Goal: Navigation & Orientation: Find specific page/section

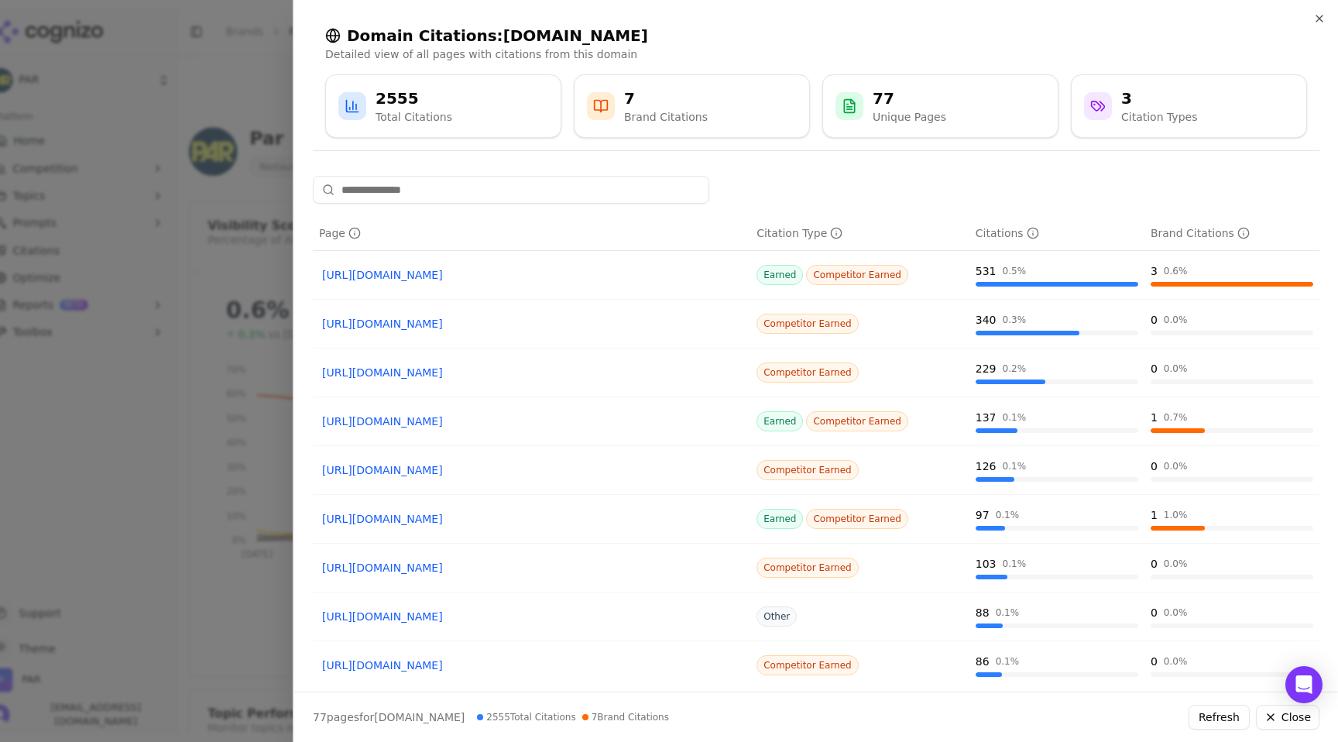
scroll to position [1379, 0]
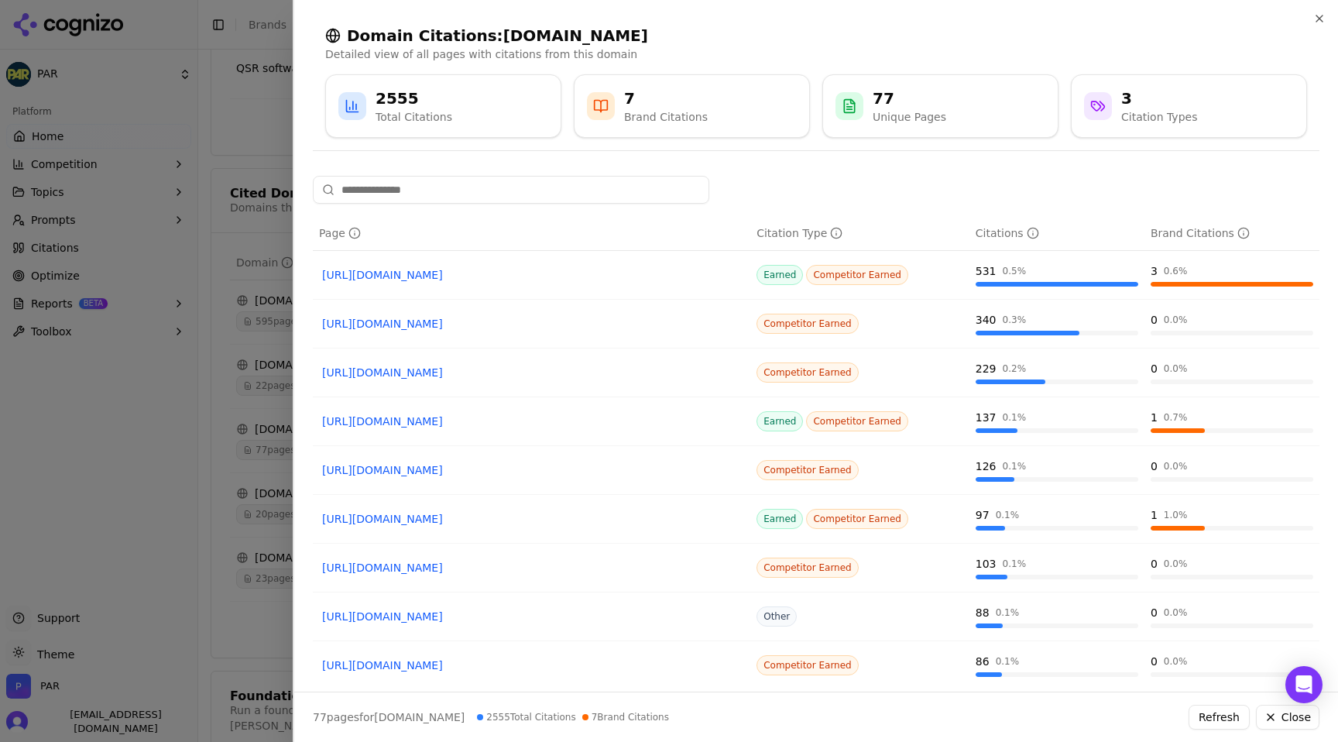
click at [223, 125] on div at bounding box center [669, 371] width 1338 height 742
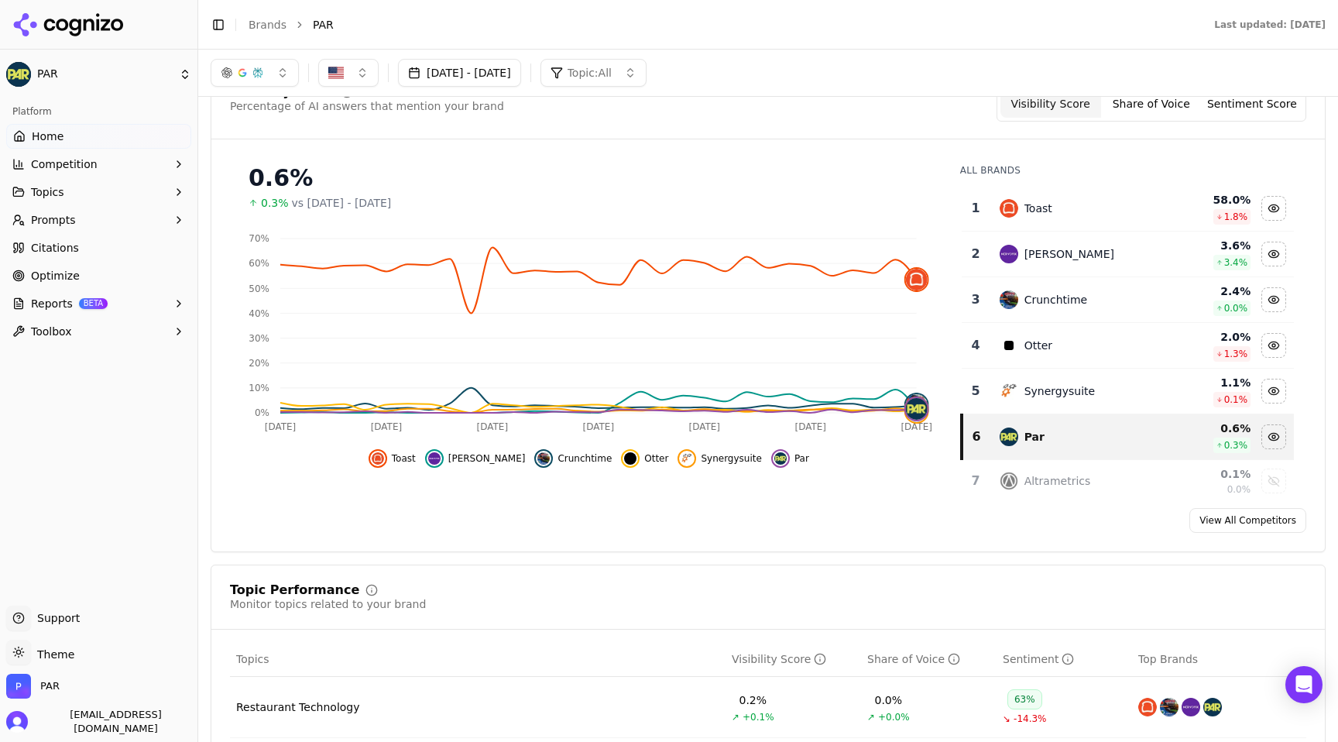
scroll to position [0, 0]
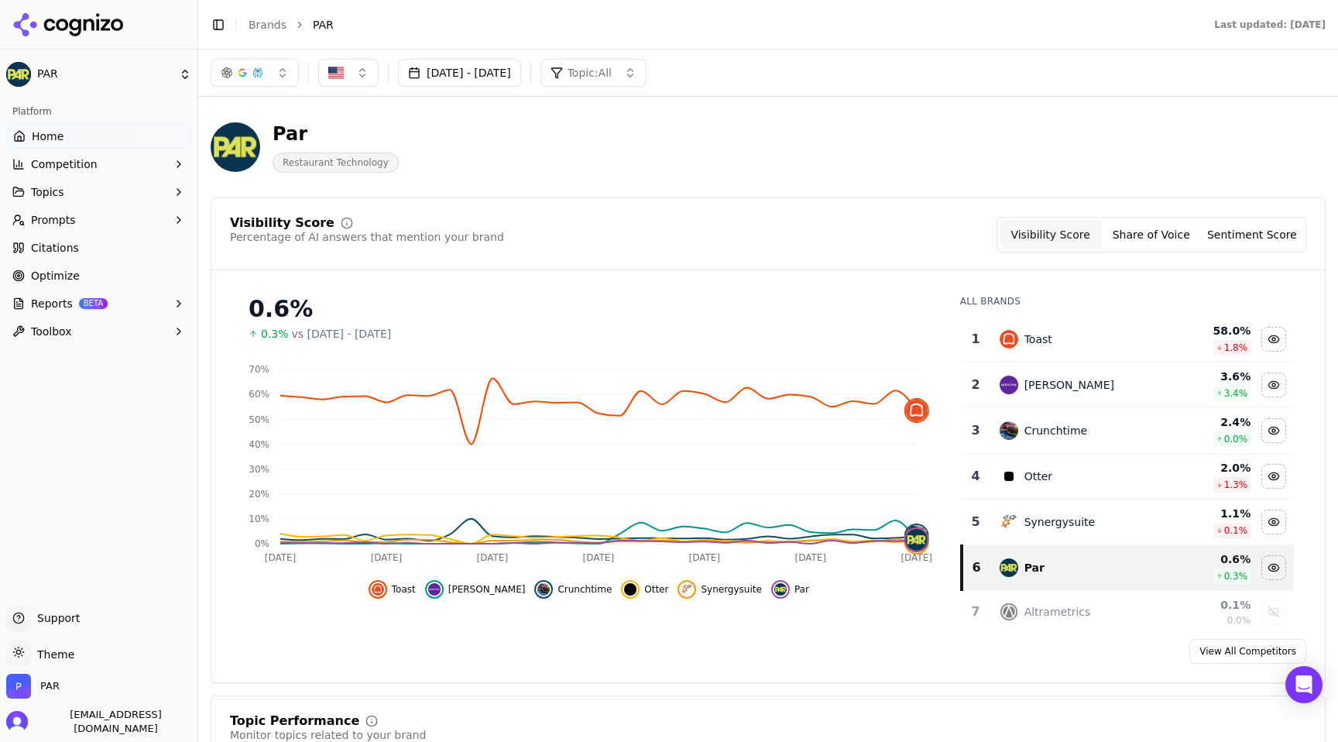
click at [273, 26] on link "Brands" at bounding box center [267, 25] width 38 height 12
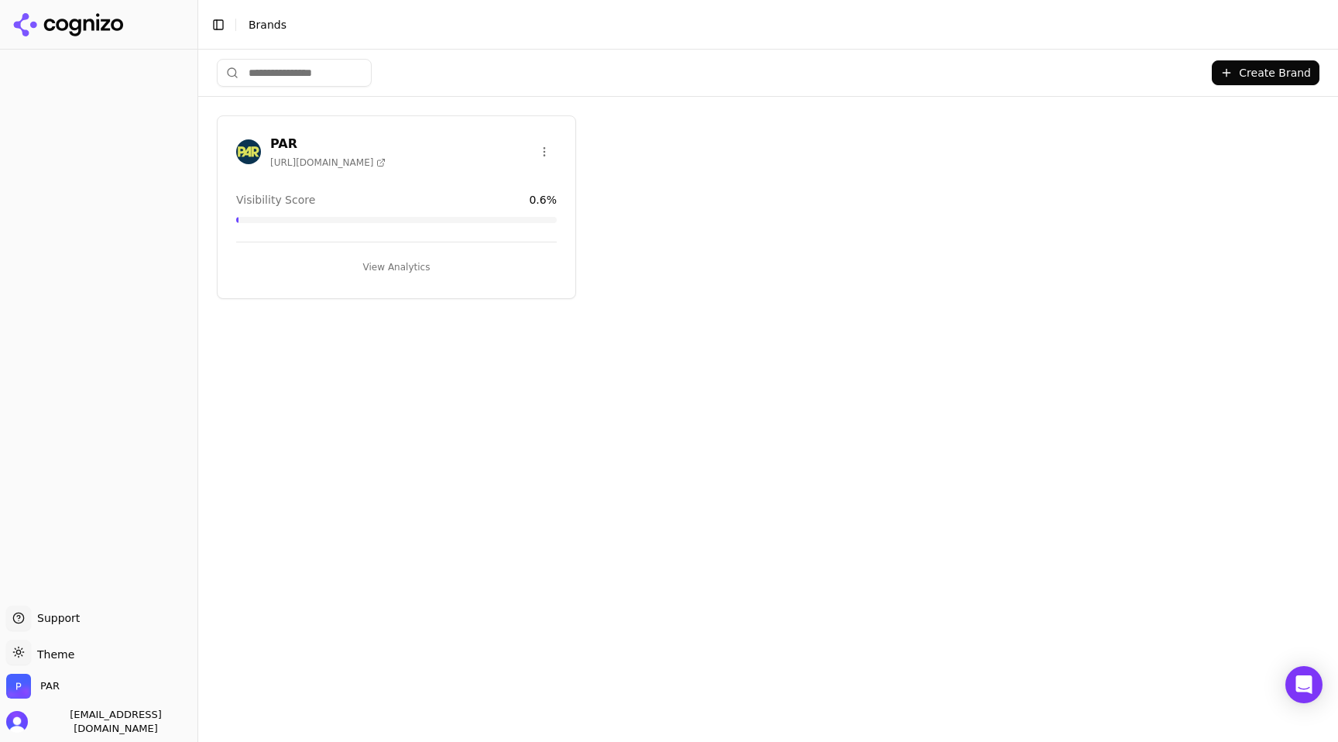
click at [282, 77] on input "search" at bounding box center [294, 73] width 155 height 28
click at [320, 143] on h3 "PAR" at bounding box center [327, 144] width 115 height 19
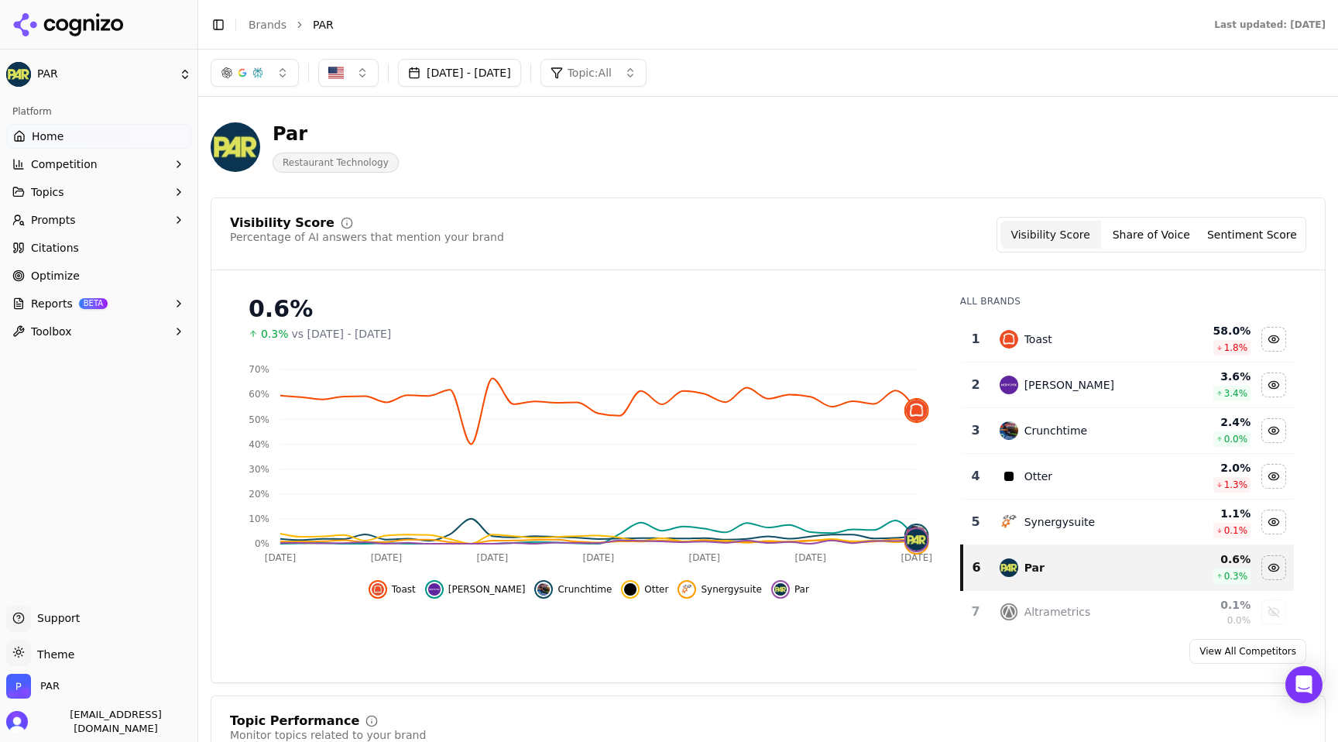
click at [95, 163] on button "Competition" at bounding box center [98, 164] width 185 height 25
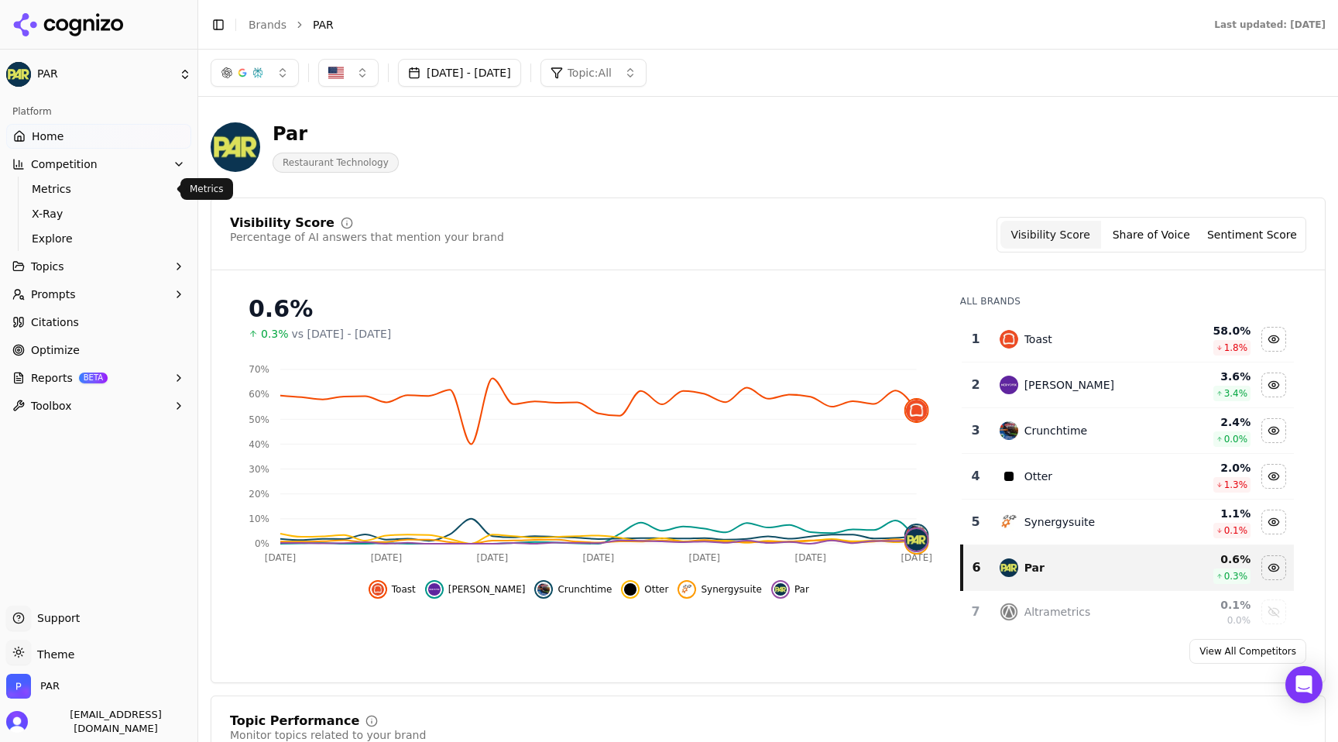
click at [97, 193] on span "Metrics" at bounding box center [99, 188] width 135 height 15
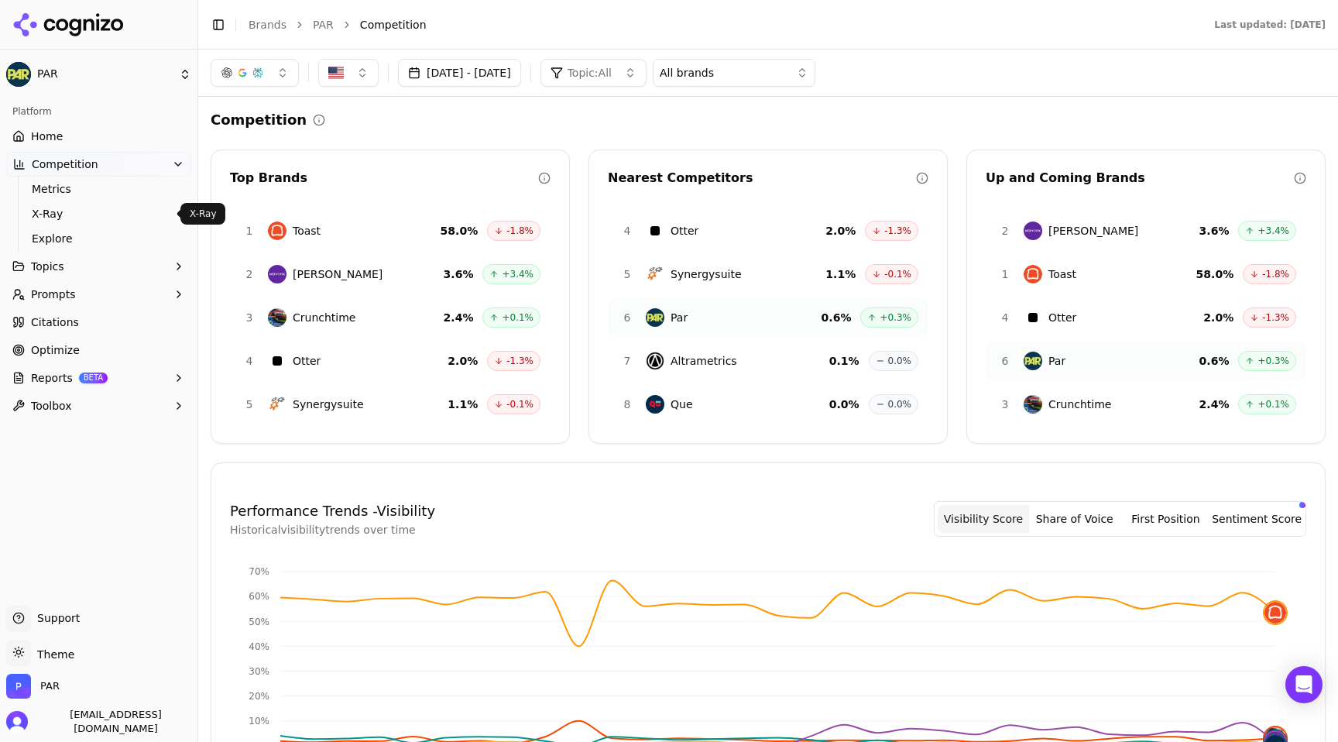
click at [108, 218] on span "X-Ray" at bounding box center [99, 213] width 135 height 15
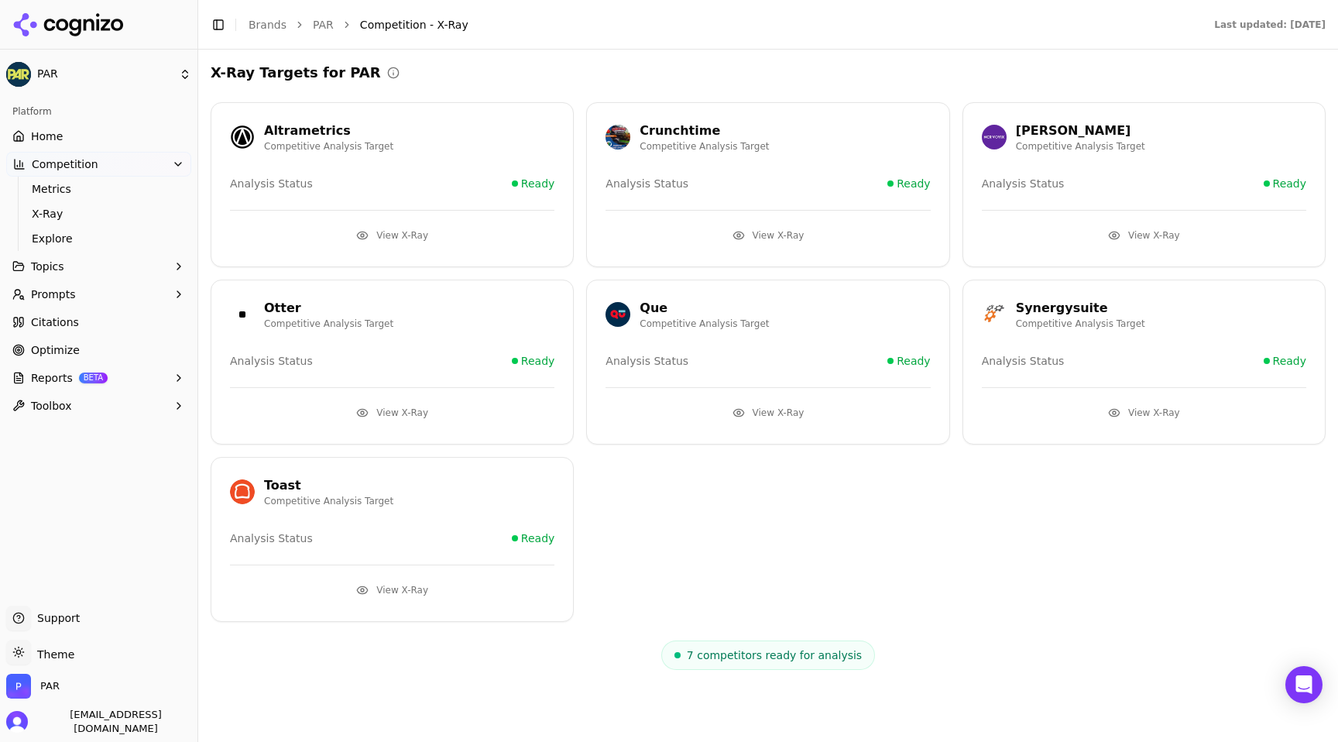
click at [421, 411] on button "View X-Ray" at bounding box center [392, 412] width 324 height 25
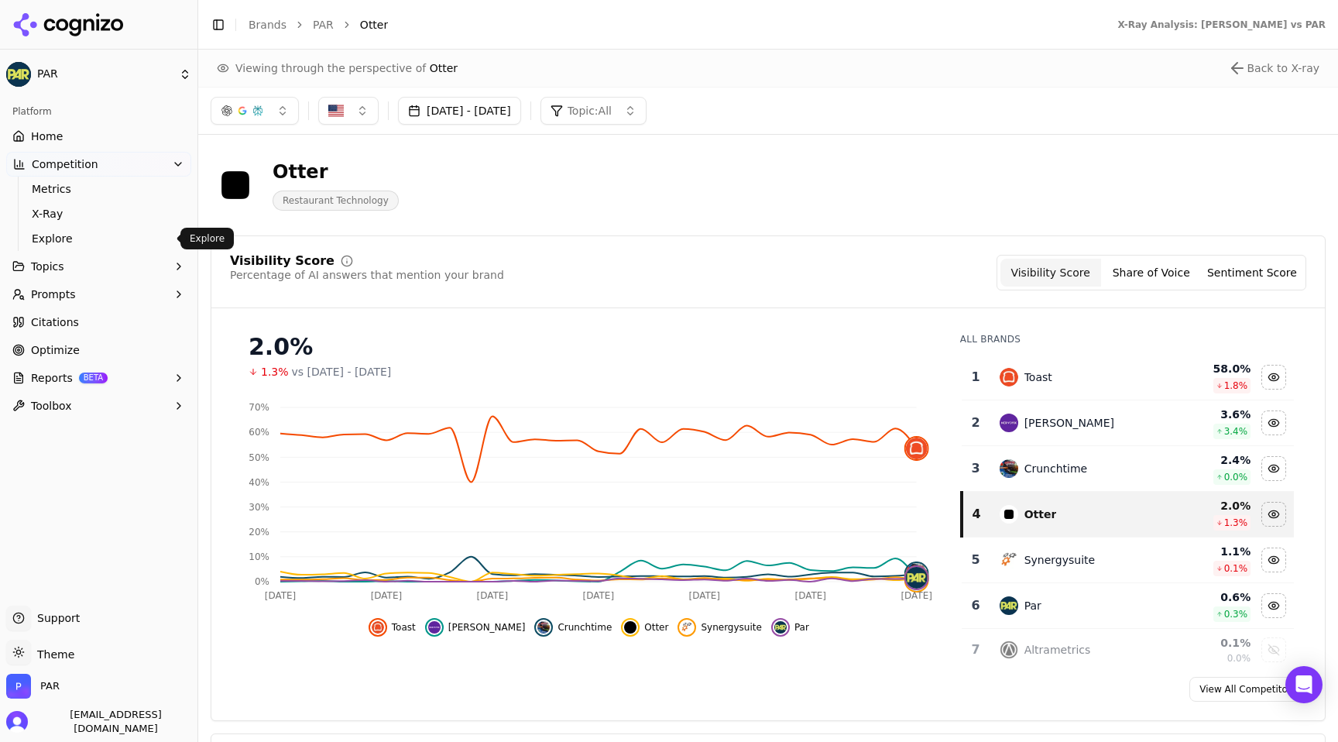
click at [67, 238] on span "Explore" at bounding box center [99, 238] width 135 height 15
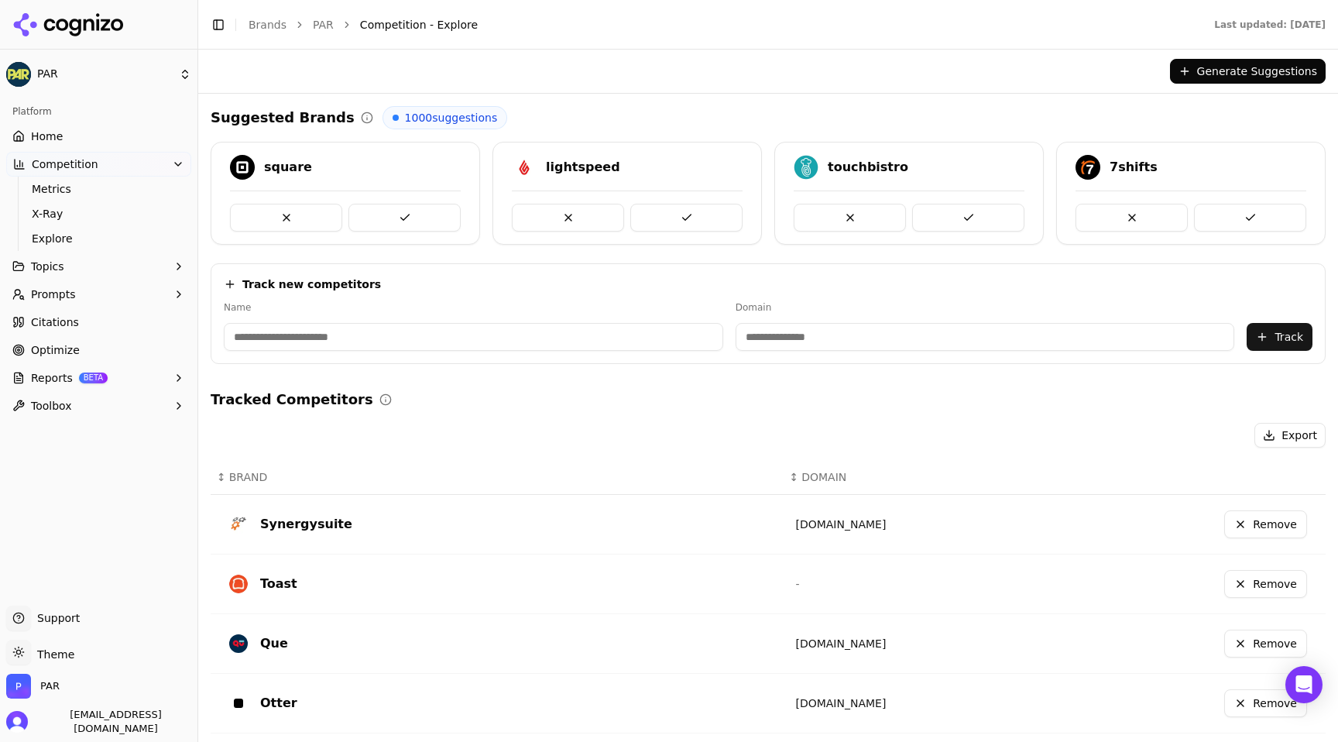
click at [43, 135] on span "Home" at bounding box center [47, 136] width 32 height 15
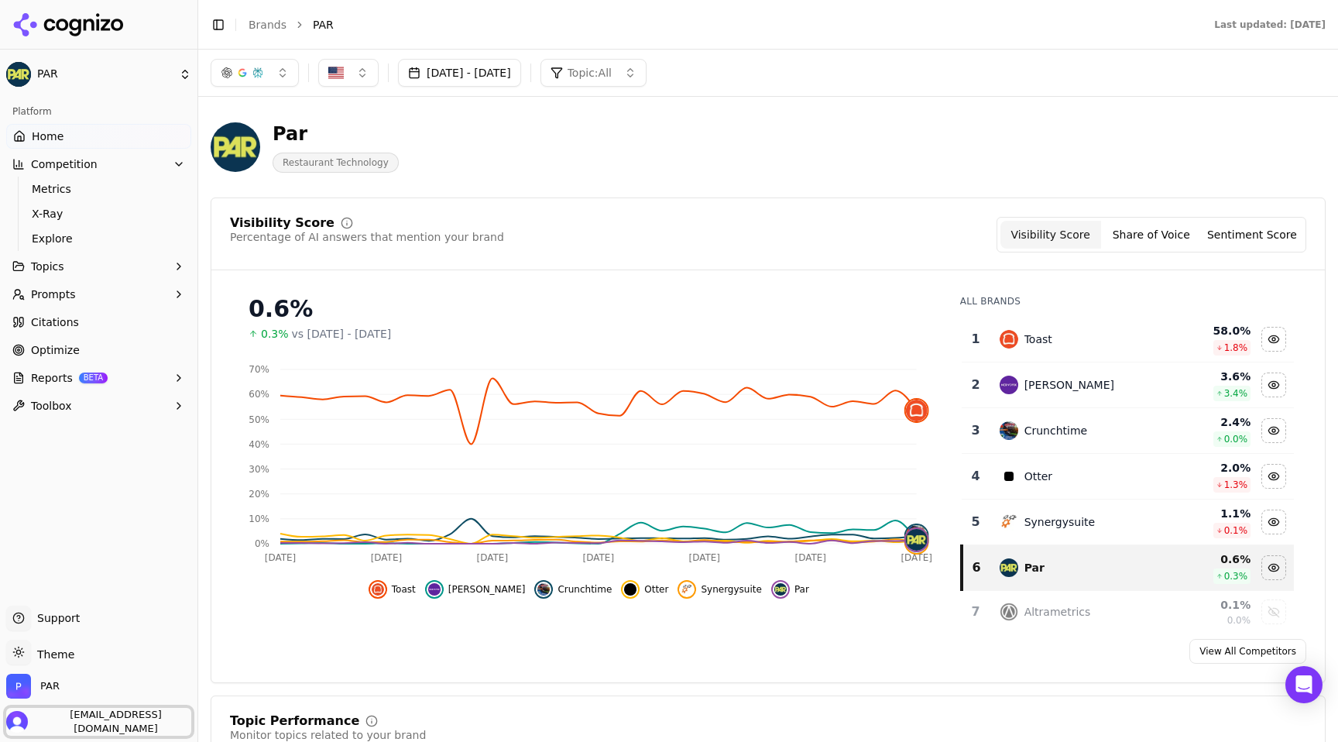
click at [67, 724] on span "[EMAIL_ADDRESS][DOMAIN_NAME]" at bounding box center [112, 722] width 157 height 28
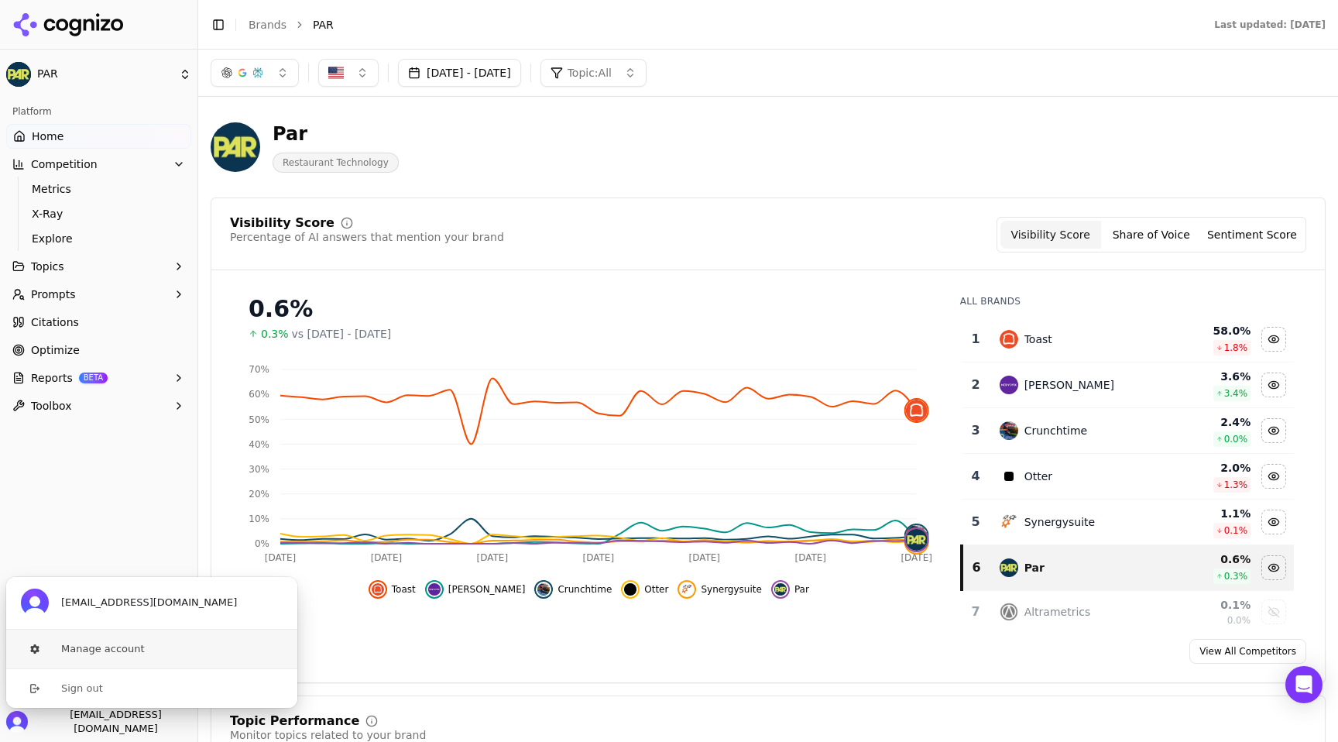
click at [156, 649] on button "Manage account" at bounding box center [151, 648] width 293 height 39
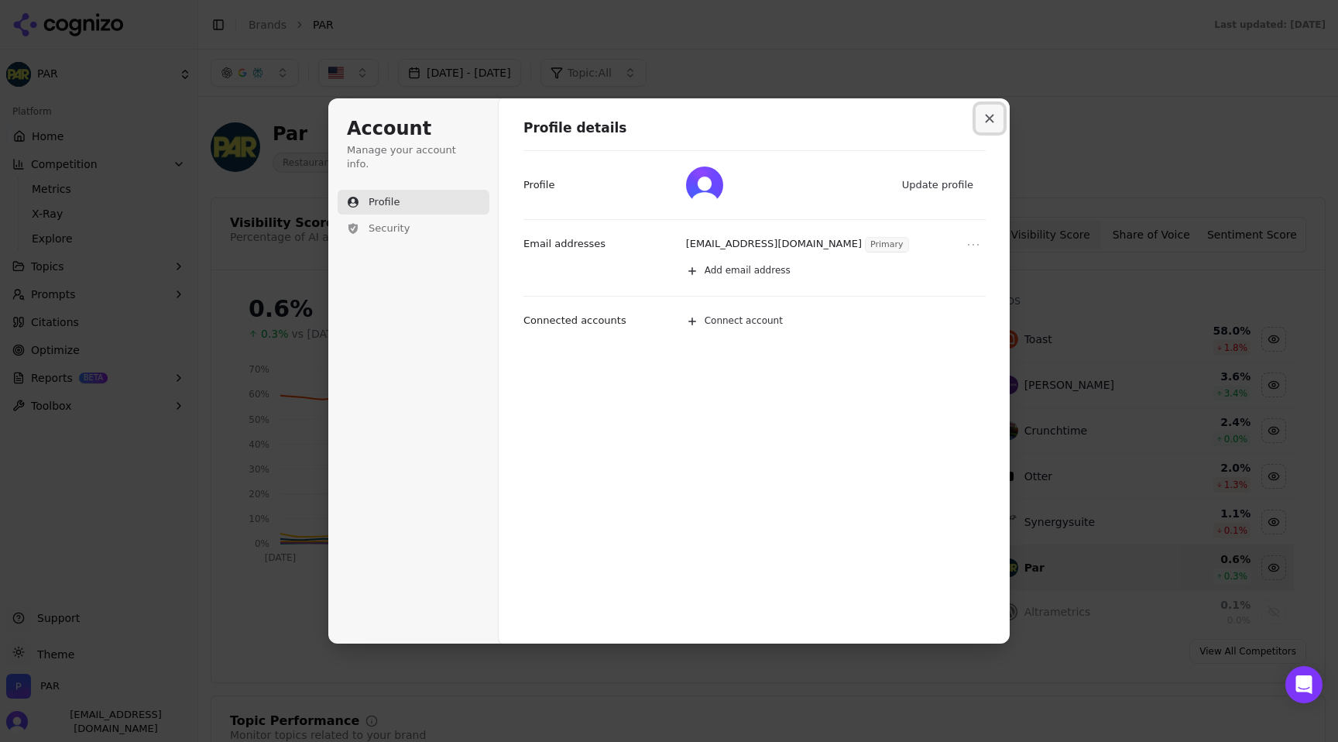
click at [992, 116] on icon "Close modal" at bounding box center [989, 119] width 9 height 9
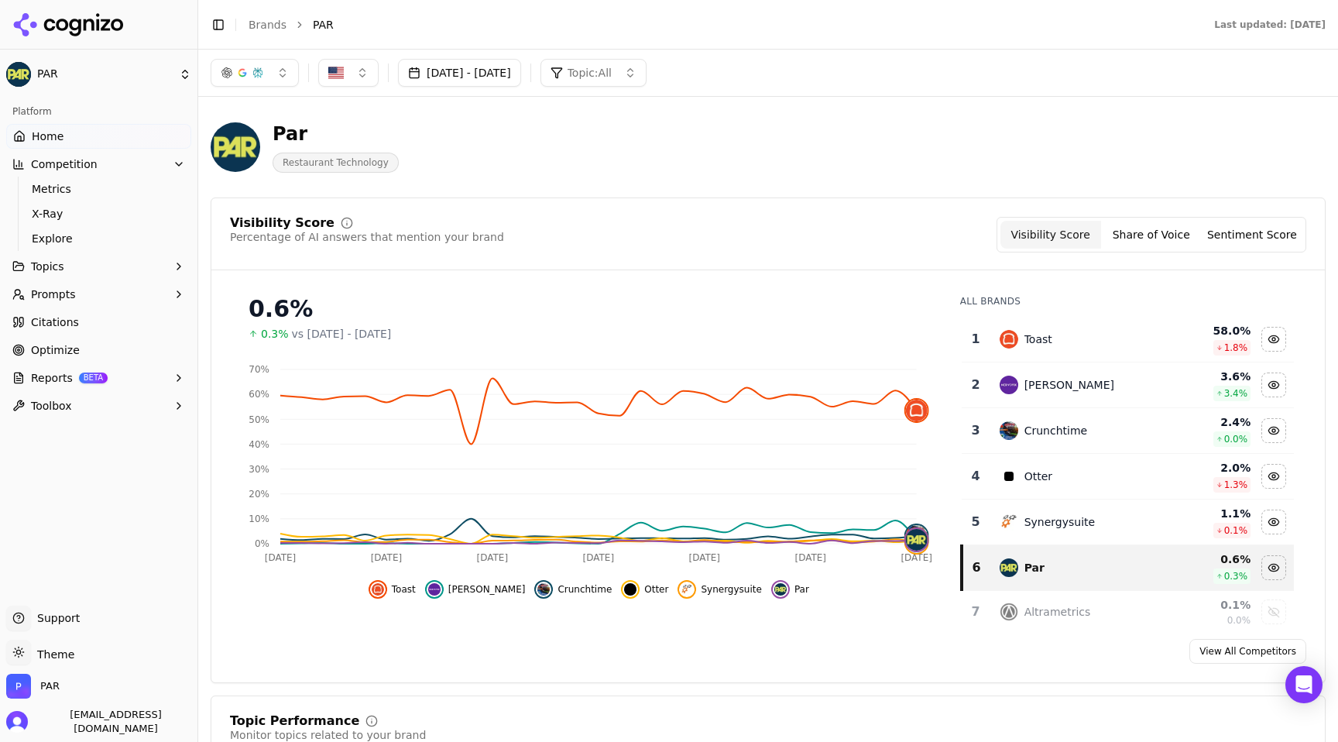
click at [63, 694] on div "PAR" at bounding box center [98, 688] width 185 height 31
click at [47, 688] on span "PAR" at bounding box center [49, 686] width 19 height 14
click at [259, 652] on button "Manage" at bounding box center [252, 647] width 60 height 19
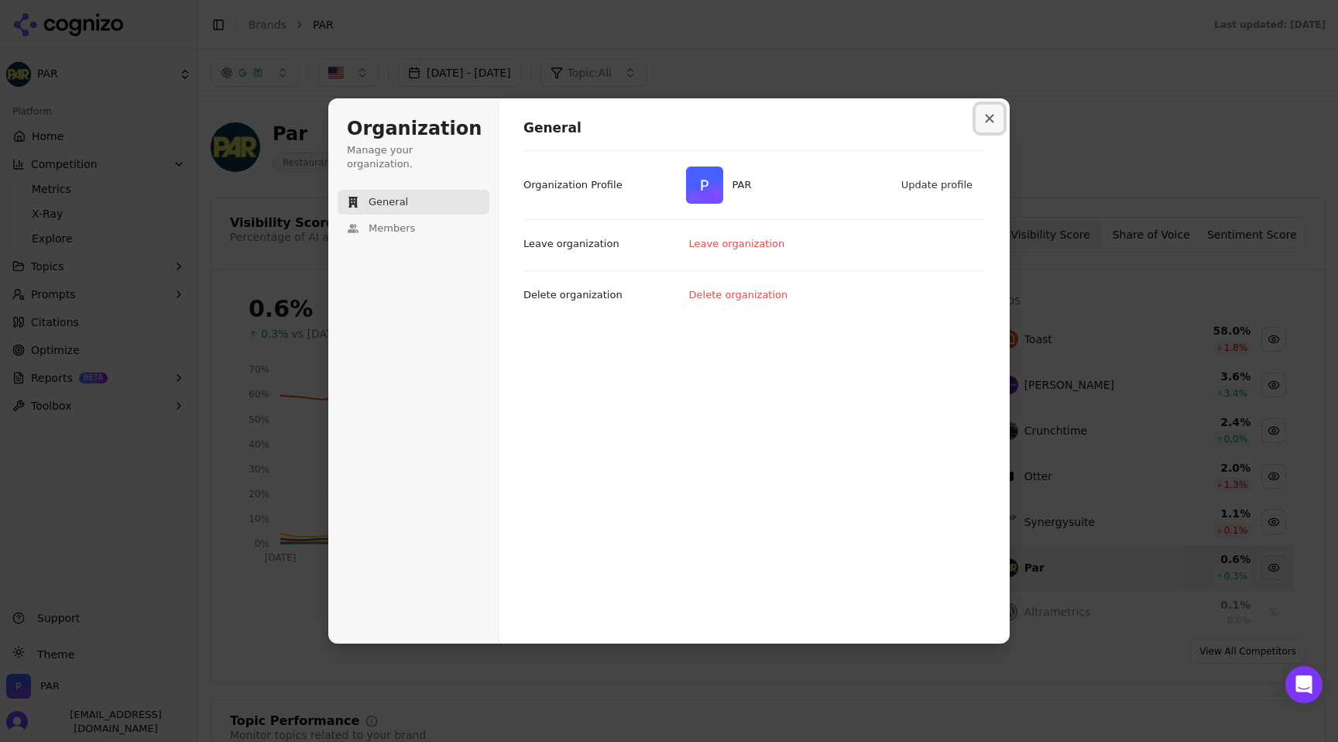
click at [988, 119] on icon "Close modal" at bounding box center [989, 119] width 9 height 9
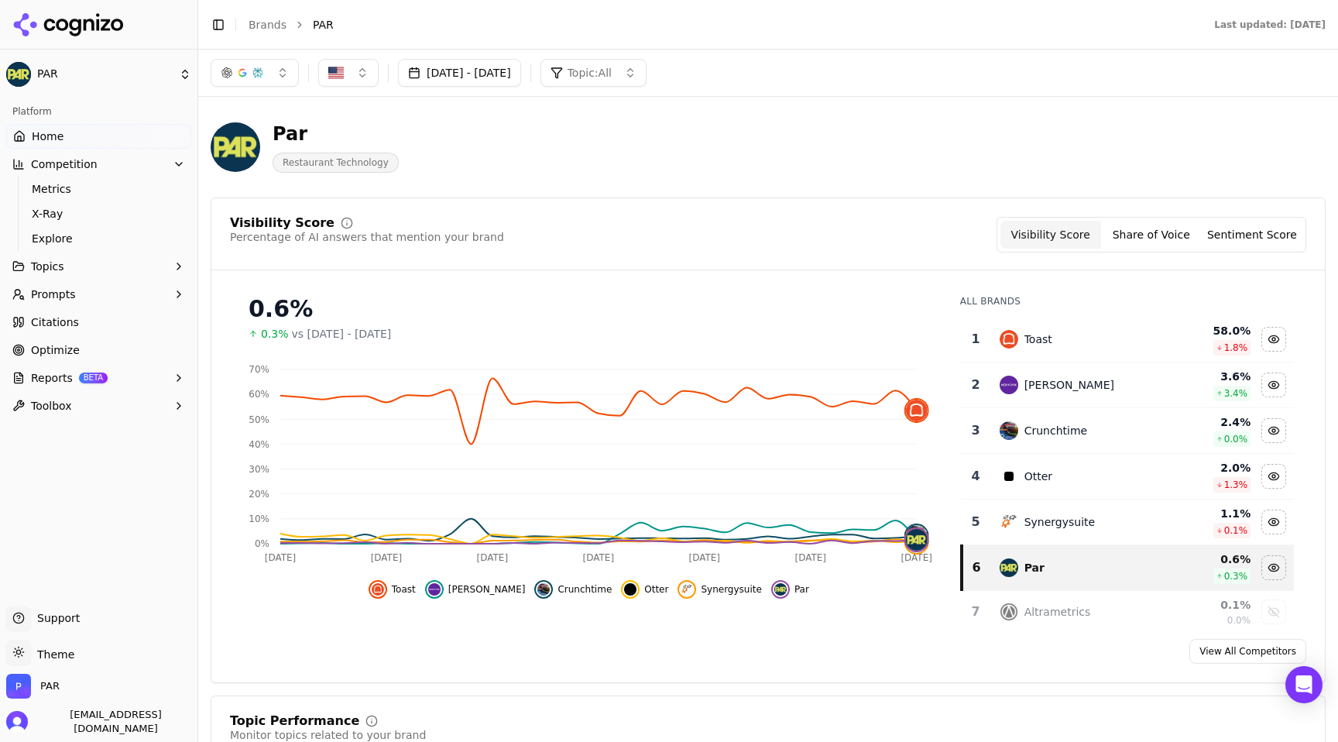
click at [57, 294] on span "Prompts" at bounding box center [53, 293] width 45 height 15
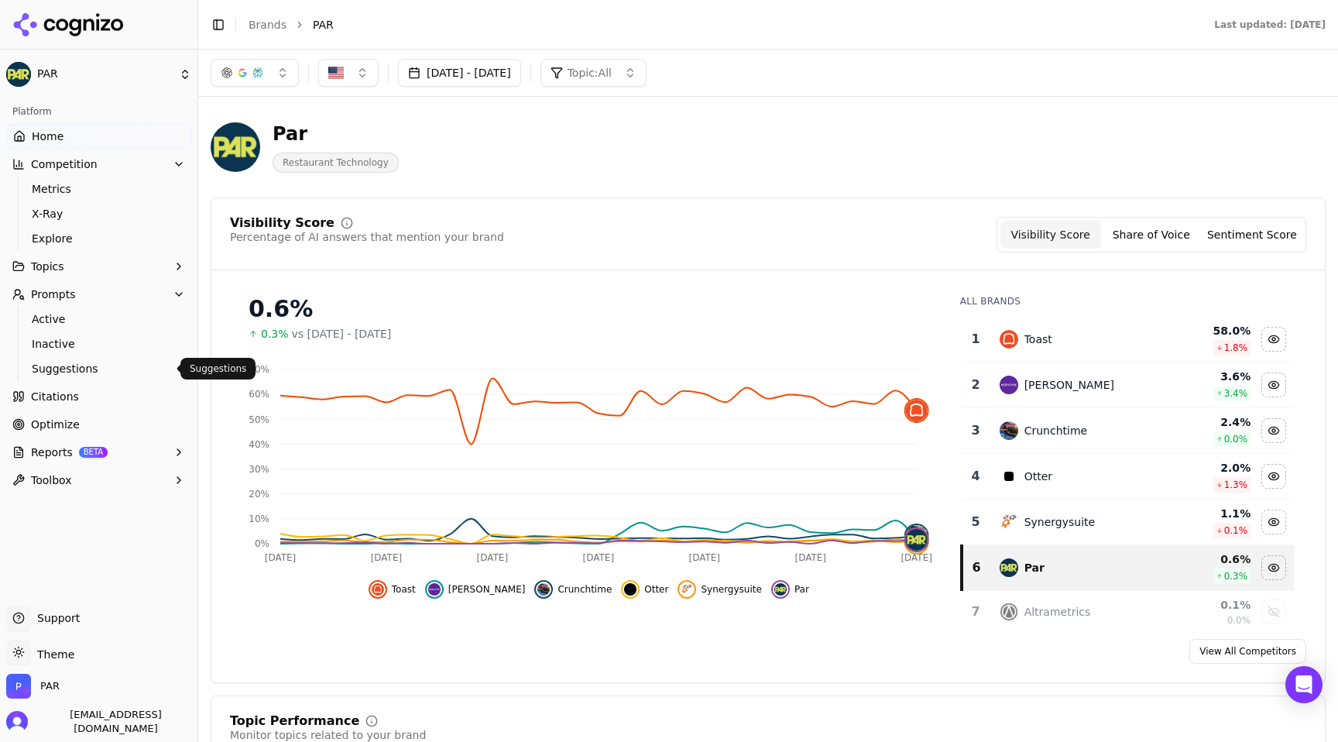
click at [53, 368] on span "Suggestions" at bounding box center [99, 368] width 135 height 15
